Goal: Find specific page/section: Find specific page/section

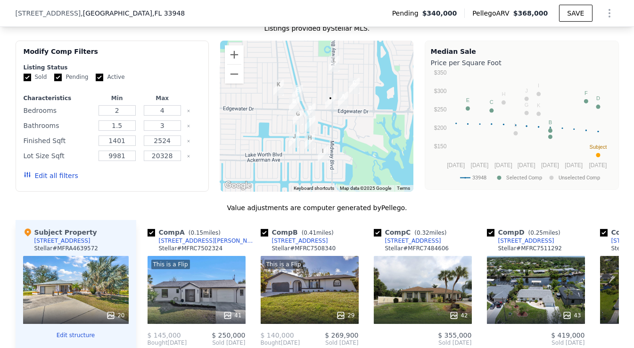
scroll to position [939, 0]
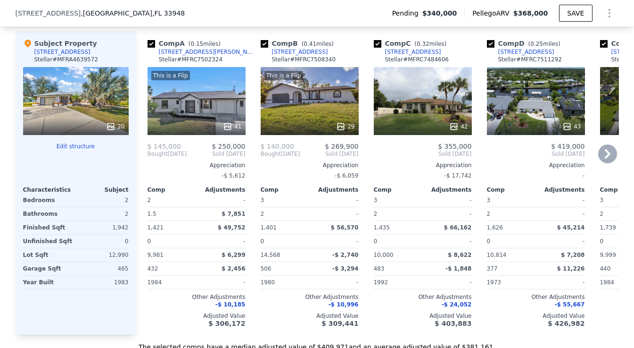
click at [183, 106] on div "This is a Flip 41" at bounding box center [197, 101] width 98 height 68
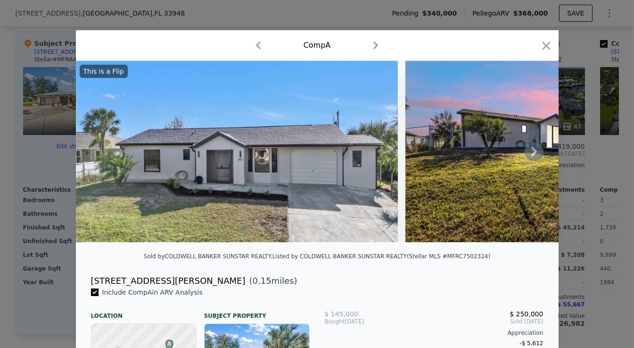
click at [529, 153] on icon at bounding box center [534, 151] width 19 height 19
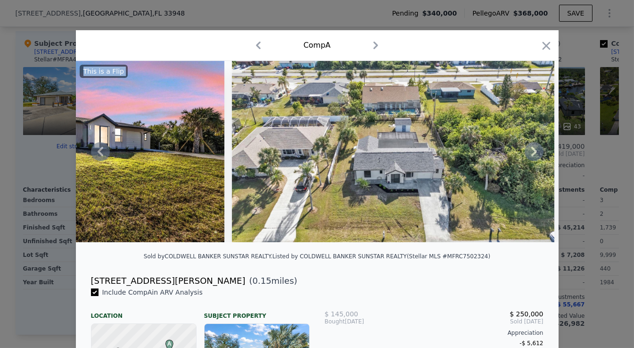
click at [529, 153] on icon at bounding box center [534, 151] width 19 height 19
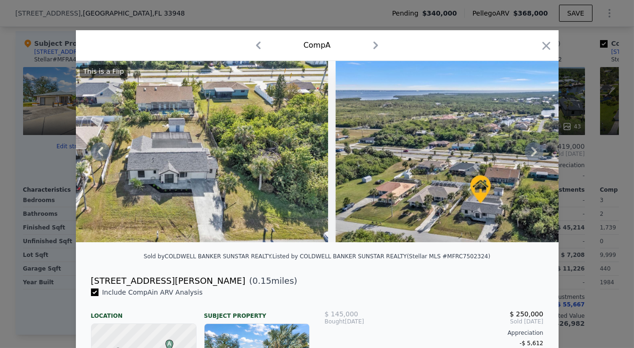
click at [529, 153] on icon at bounding box center [534, 151] width 19 height 19
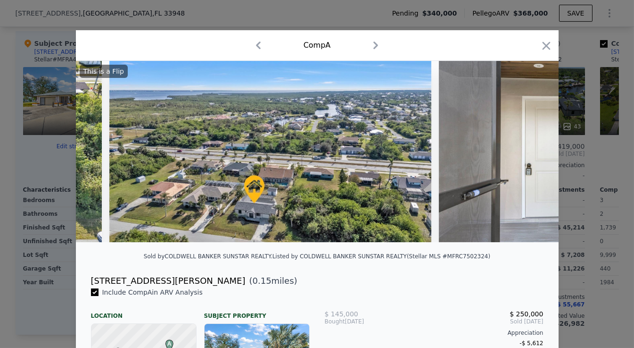
click at [529, 154] on img at bounding box center [575, 151] width 272 height 181
click at [529, 155] on icon at bounding box center [534, 151] width 19 height 19
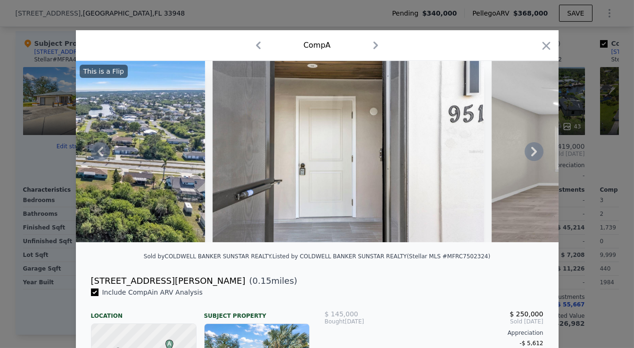
click at [529, 155] on icon at bounding box center [534, 151] width 19 height 19
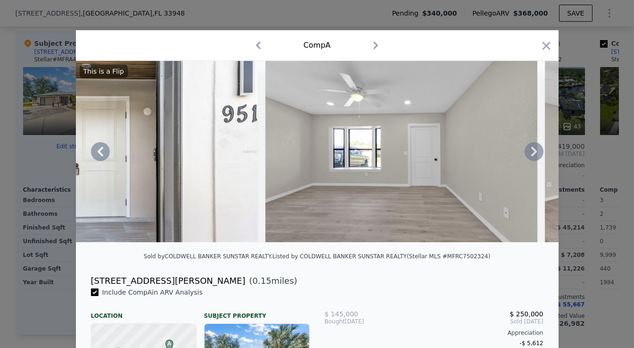
click at [529, 156] on icon at bounding box center [534, 151] width 19 height 19
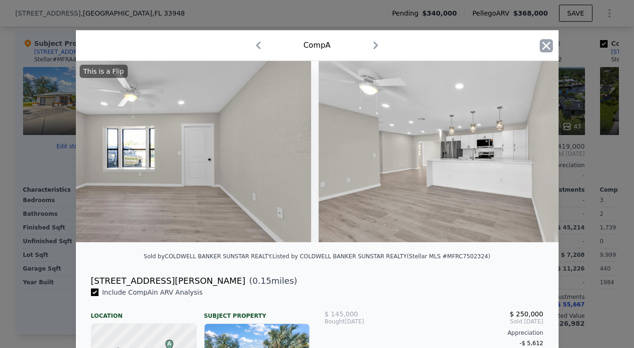
click at [543, 41] on icon "button" at bounding box center [546, 45] width 13 height 13
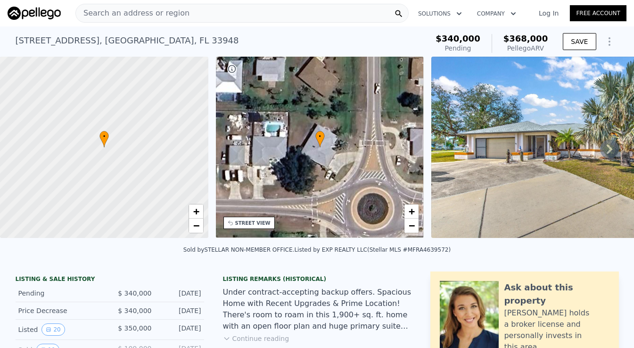
click at [121, 17] on span "Search an address or region" at bounding box center [133, 13] width 114 height 11
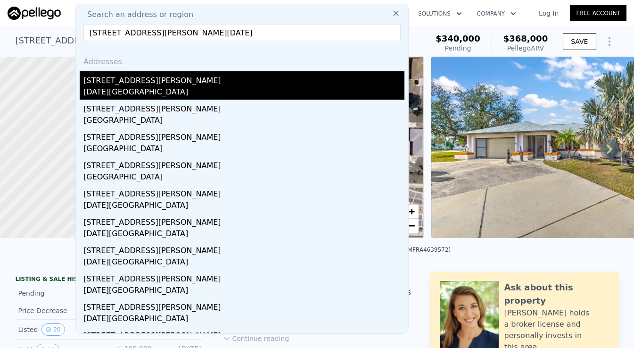
type input "[STREET_ADDRESS][PERSON_NAME][DATE]"
click at [195, 91] on div "[DATE][GEOGRAPHIC_DATA]" at bounding box center [243, 92] width 321 height 13
